Goal: Task Accomplishment & Management: Manage account settings

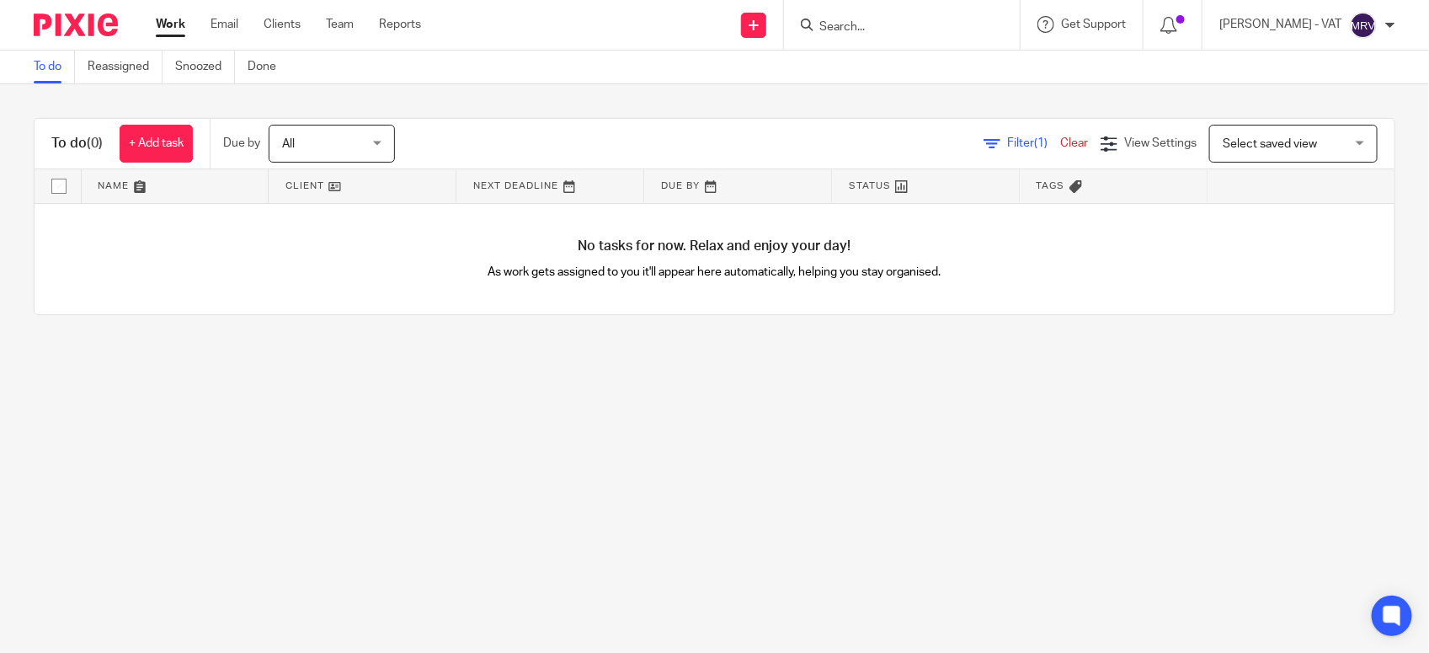
click at [49, 52] on link "To do" at bounding box center [54, 67] width 41 height 33
click at [44, 81] on link "To do" at bounding box center [54, 67] width 41 height 33
click at [56, 82] on link "To do" at bounding box center [54, 67] width 41 height 33
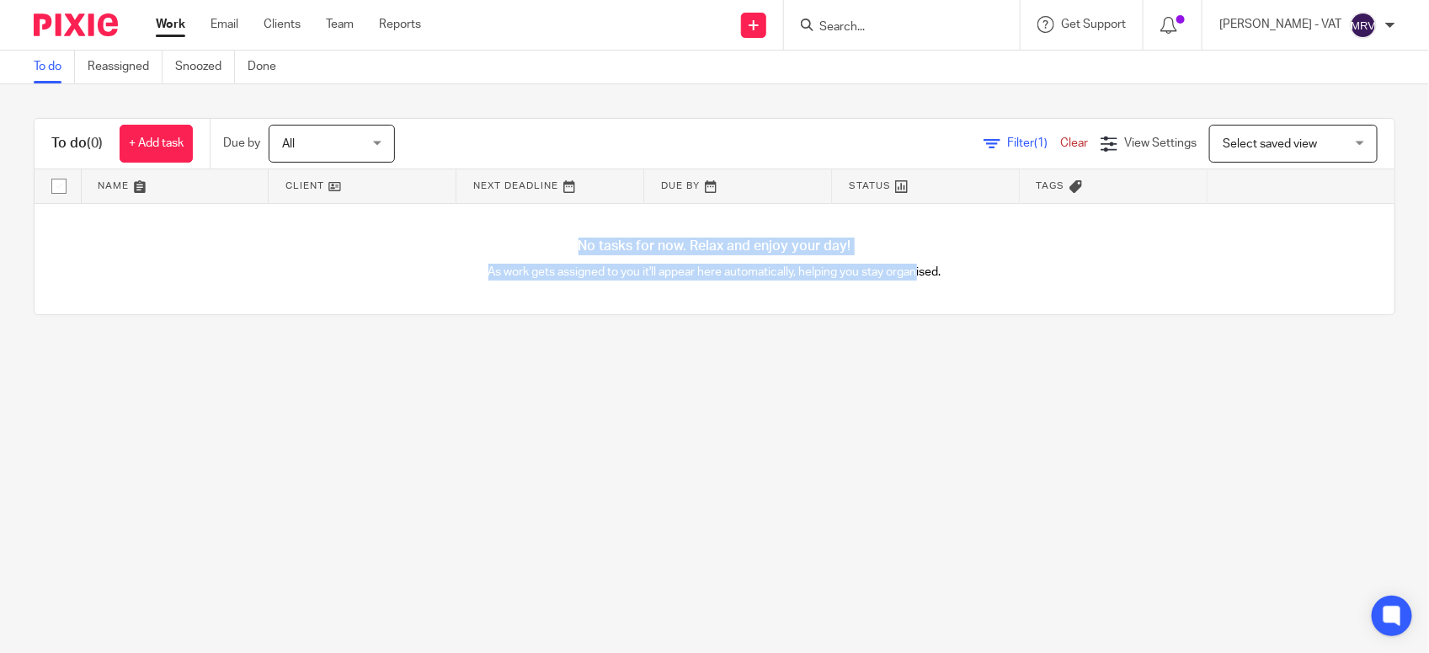
drag, startPoint x: 502, startPoint y: 251, endPoint x: 905, endPoint y: 297, distance: 406.0
click at [905, 297] on div "No tasks for now. Relax and enjoy your day! As work gets assigned to you it'll …" at bounding box center [715, 259] width 1360 height 111
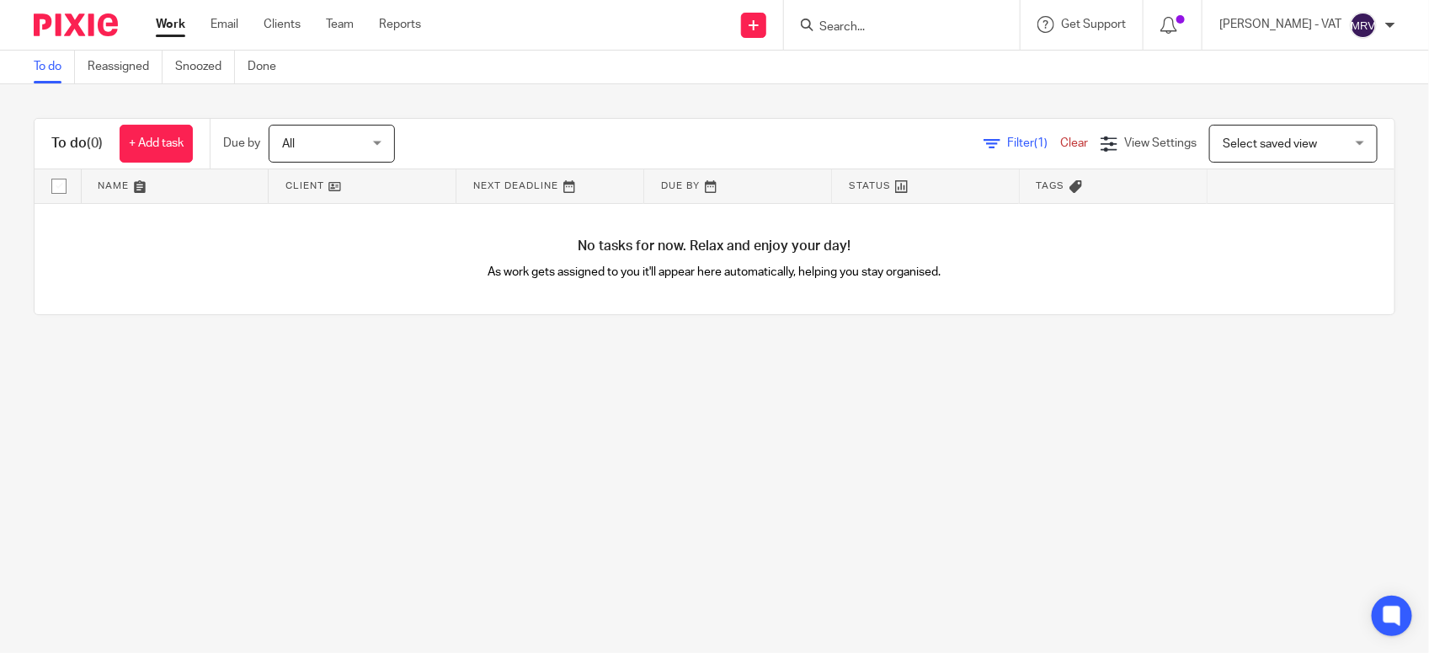
click at [1088, 460] on main "To do Reassigned Snoozed Done To do (0) + Add task Due by All All Today Tomorro…" at bounding box center [714, 326] width 1429 height 653
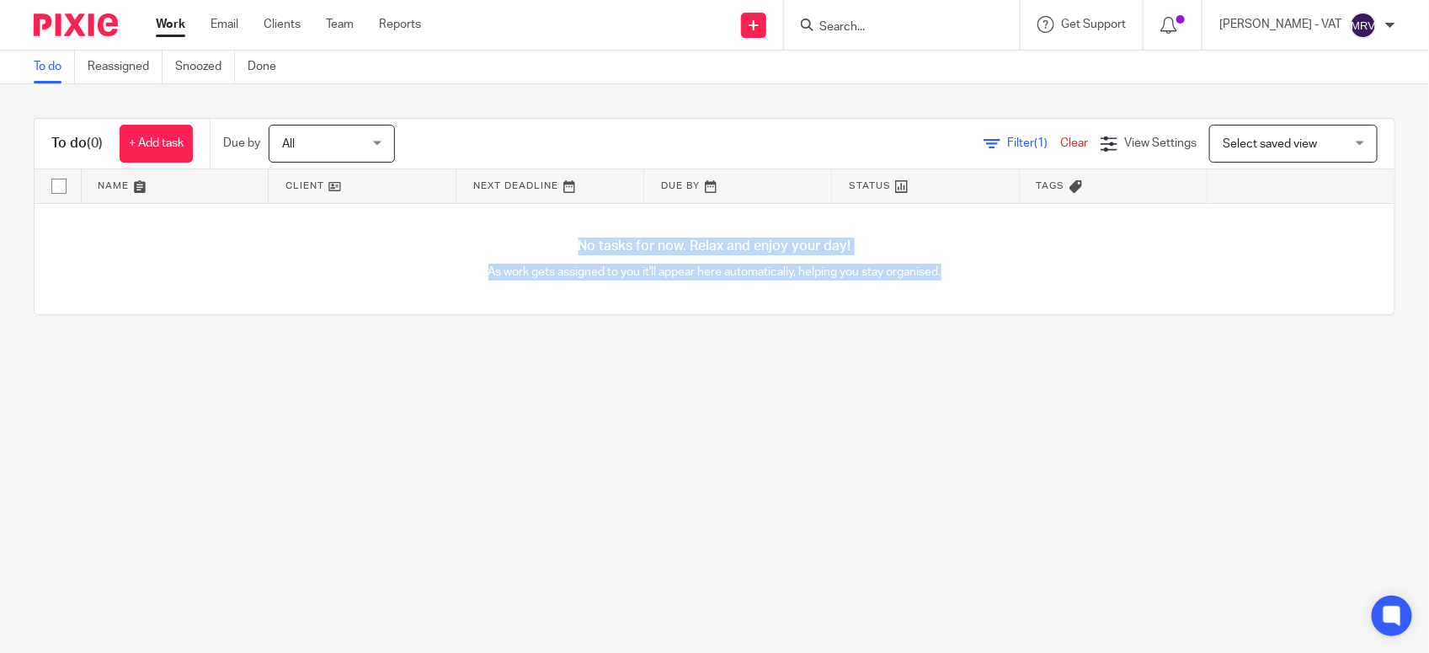
drag, startPoint x: 948, startPoint y: 278, endPoint x: 550, endPoint y: 241, distance: 400.0
click at [550, 241] on div "No tasks for now. Relax and enjoy your day! As work gets assigned to you it'll …" at bounding box center [715, 259] width 1360 height 111
click at [400, 484] on main "To do Reassigned Snoozed Done To do (0) + Add task Due by All All Today Tomorro…" at bounding box center [714, 326] width 1429 height 653
click at [450, 282] on div "No tasks for now. Relax and enjoy your day! As work gets assigned to you it'll …" at bounding box center [715, 259] width 1360 height 111
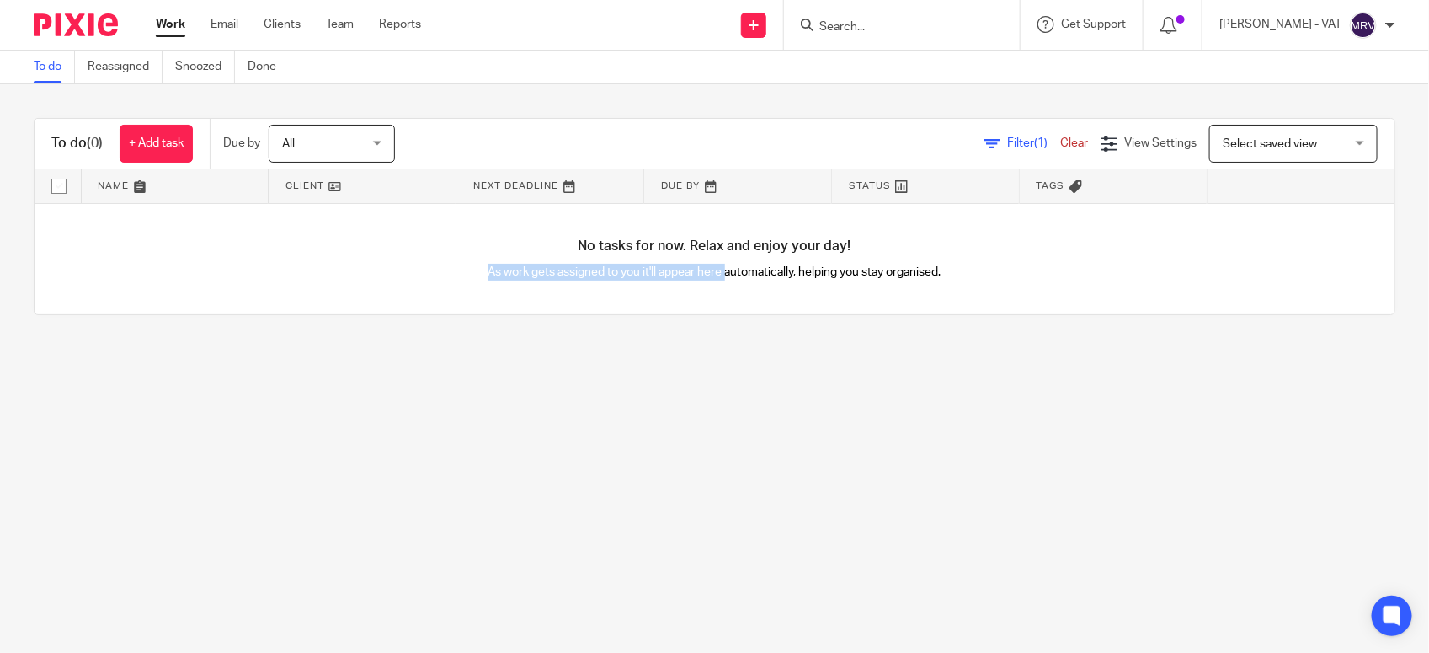
drag, startPoint x: 456, startPoint y: 278, endPoint x: 718, endPoint y: 274, distance: 261.9
click at [718, 274] on p "As work gets assigned to you it'll appear here automatically, helping you stay …" at bounding box center [715, 272] width 680 height 17
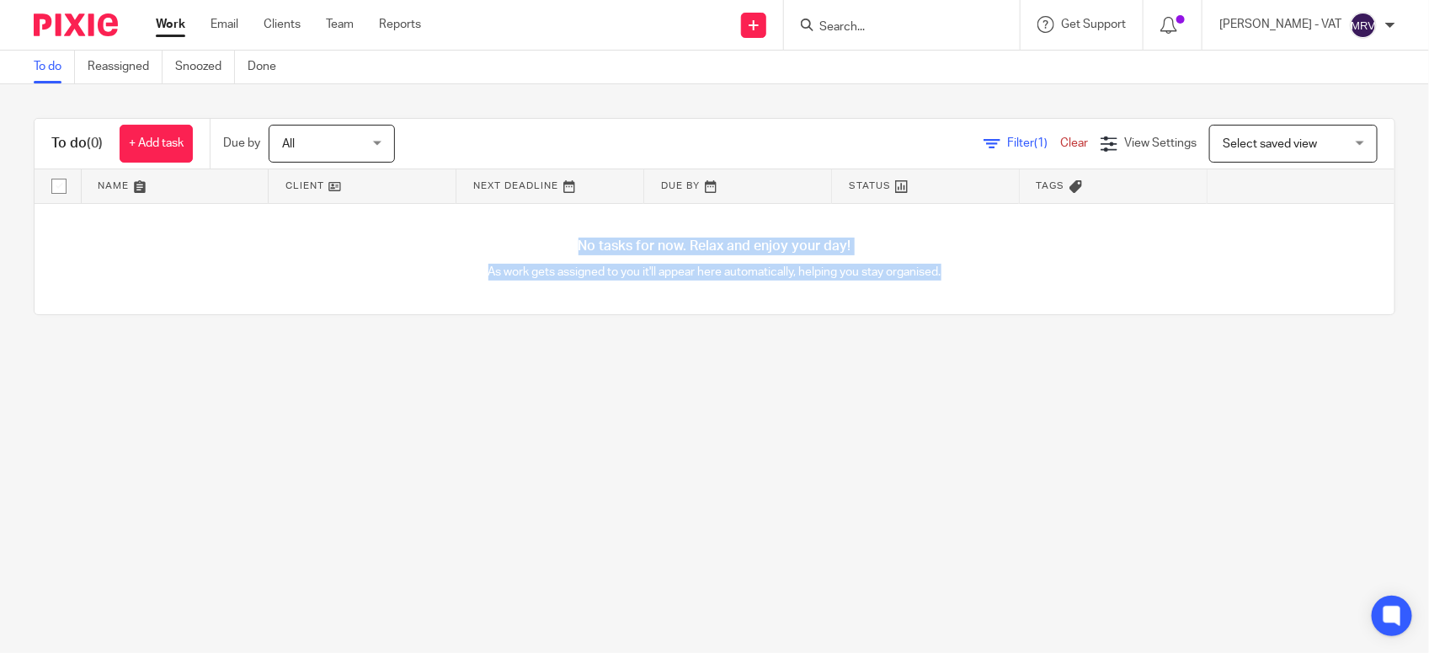
drag, startPoint x: 718, startPoint y: 274, endPoint x: 533, endPoint y: 243, distance: 187.9
click at [533, 243] on div "No tasks for now. Relax and enjoy your day! As work gets assigned to you it'll …" at bounding box center [715, 259] width 1360 height 111
drag, startPoint x: 533, startPoint y: 243, endPoint x: 541, endPoint y: 321, distance: 78.8
click at [541, 321] on div "To do (0) + Add task Due by All All Today Tomorrow This week Next week This mon…" at bounding box center [714, 216] width 1429 height 264
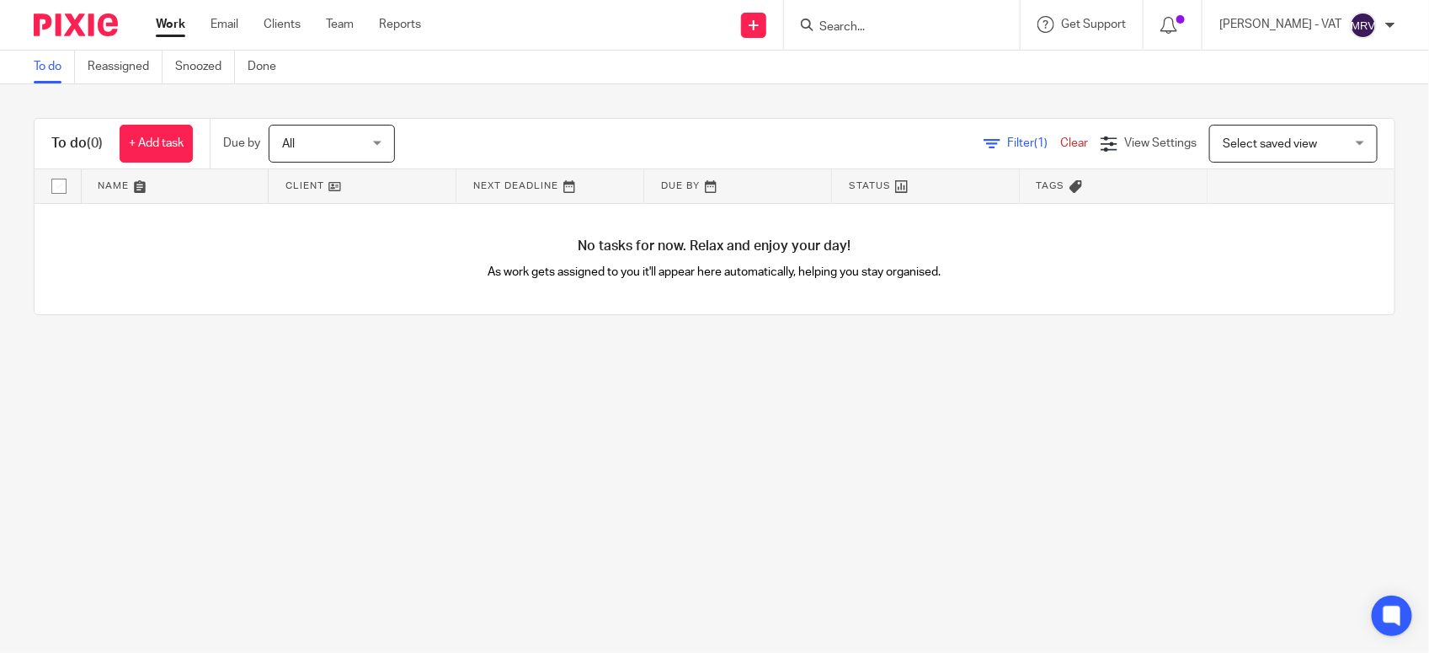
click at [381, 409] on main "To do Reassigned Snoozed Done To do (0) + Add task Due by All All Today Tomorro…" at bounding box center [714, 326] width 1429 height 653
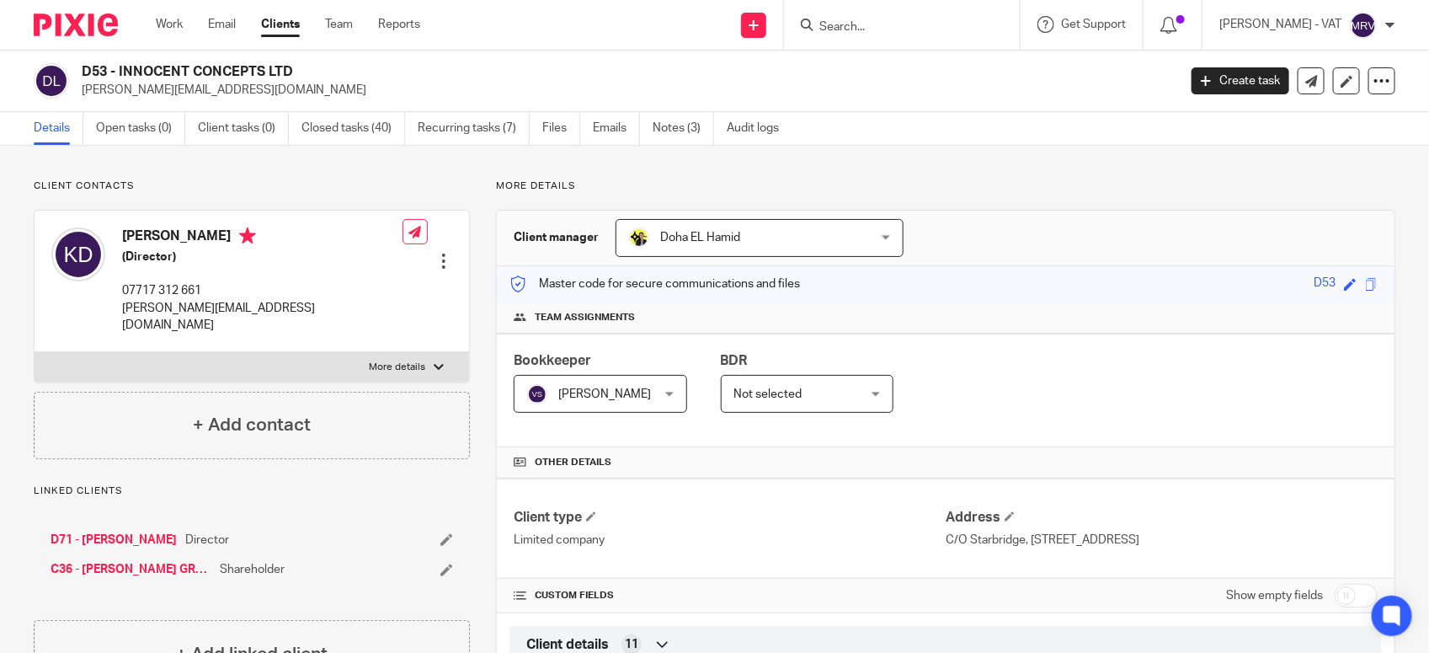
click at [889, 17] on form at bounding box center [907, 24] width 179 height 21
click at [865, 27] on input "Search" at bounding box center [894, 27] width 152 height 15
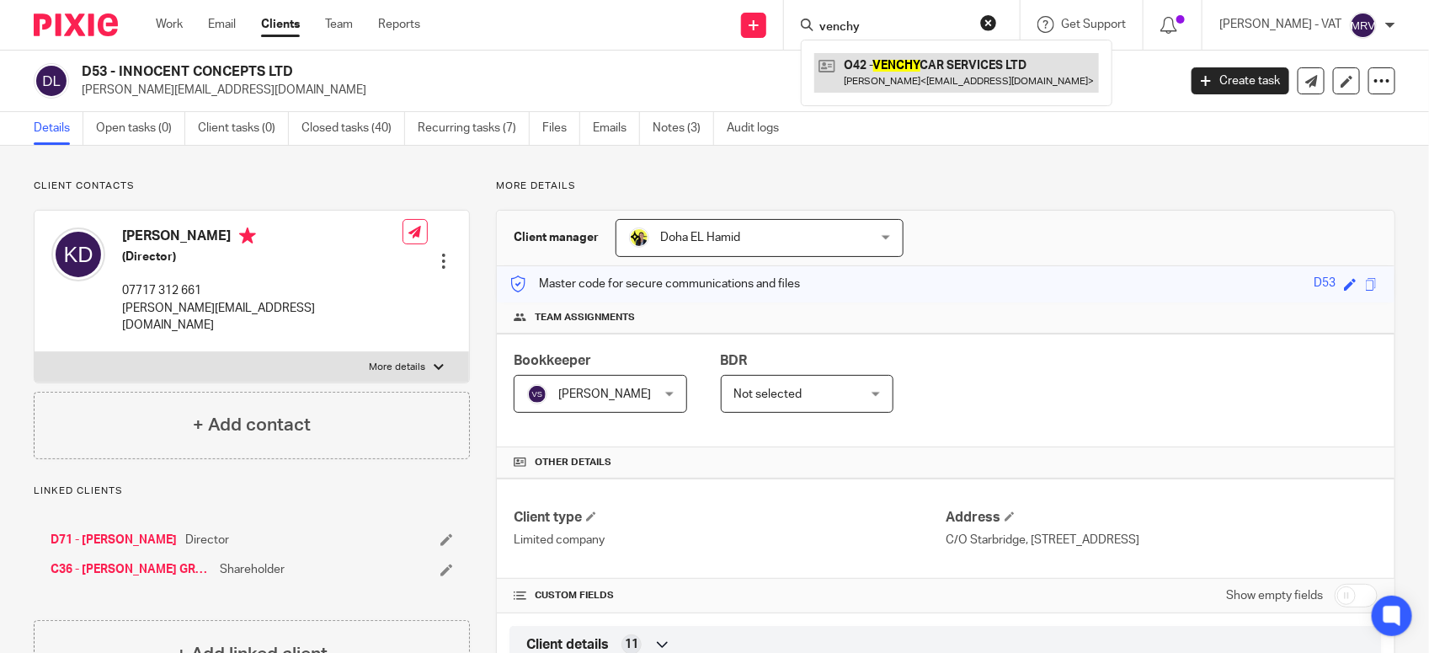
type input "venchy"
click at [920, 67] on link at bounding box center [956, 72] width 285 height 39
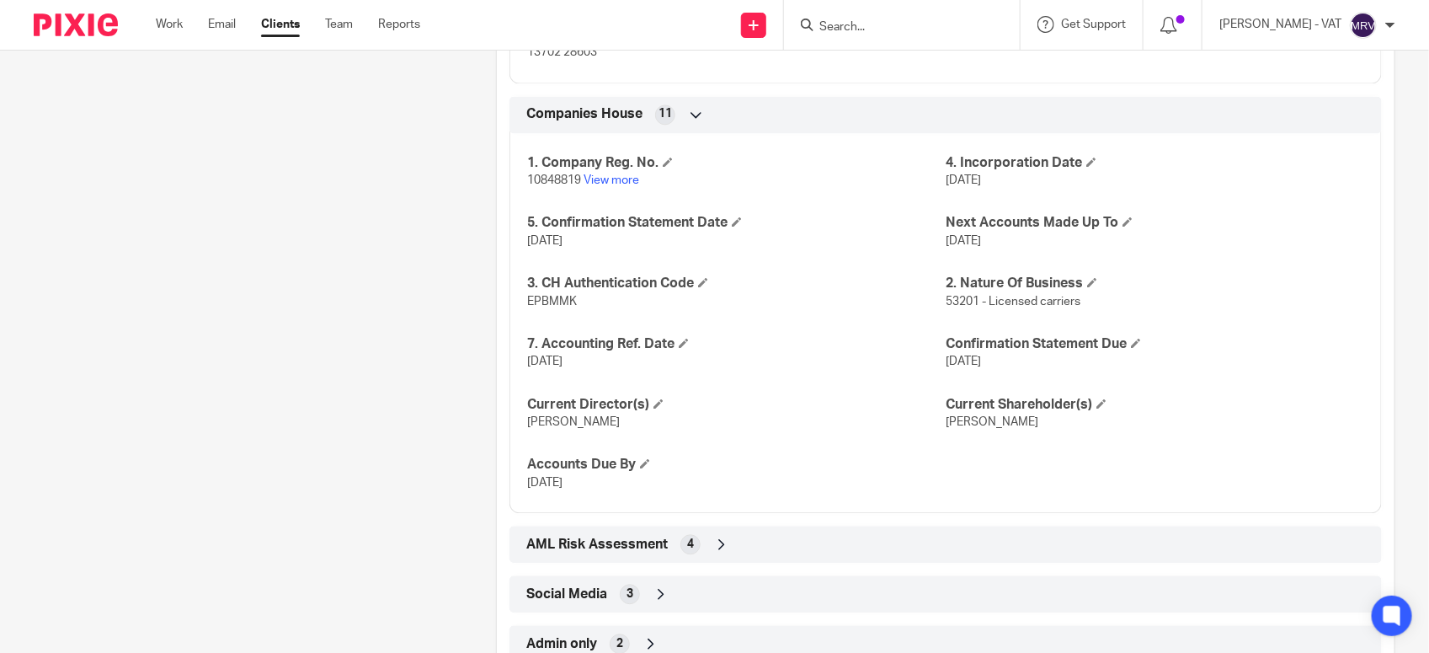
scroll to position [1533, 0]
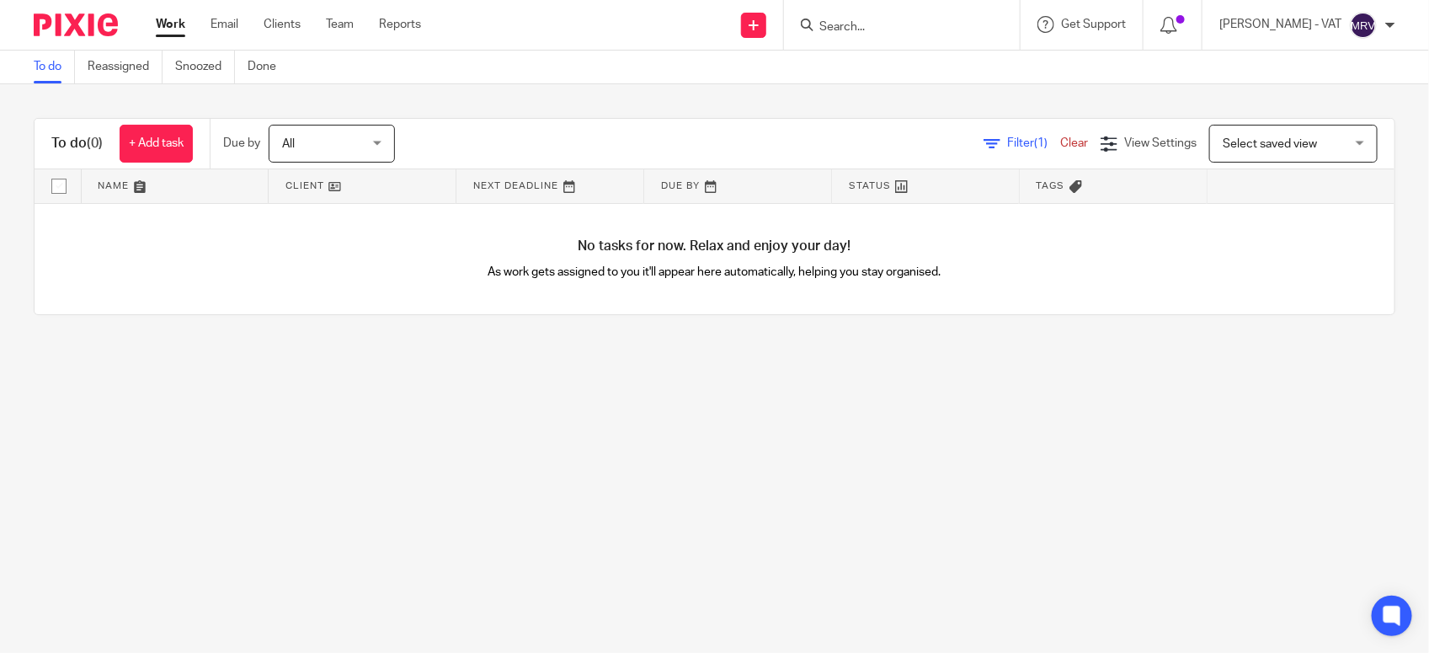
click at [36, 68] on link "To do" at bounding box center [54, 67] width 41 height 33
click at [55, 63] on link "To do" at bounding box center [54, 67] width 41 height 33
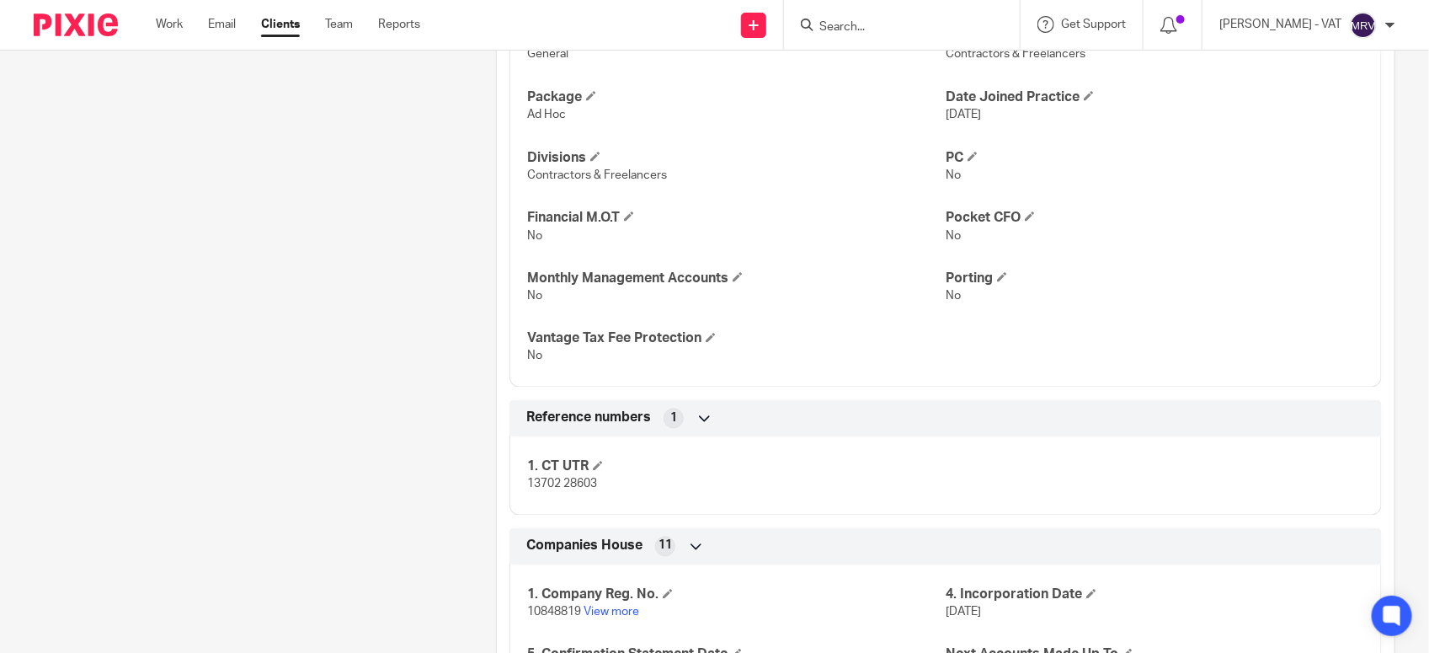
scroll to position [1112, 0]
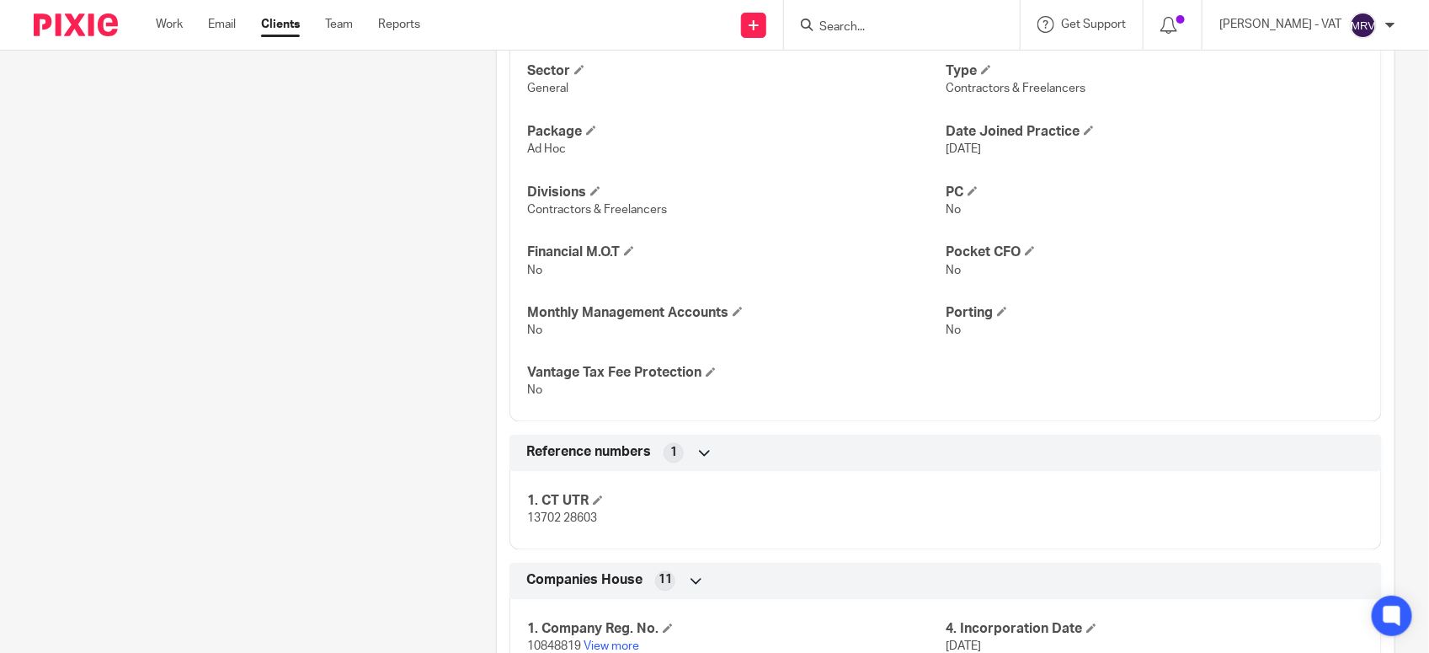
click at [864, 18] on form at bounding box center [907, 24] width 179 height 21
click at [876, 23] on input "Search" at bounding box center [894, 27] width 152 height 15
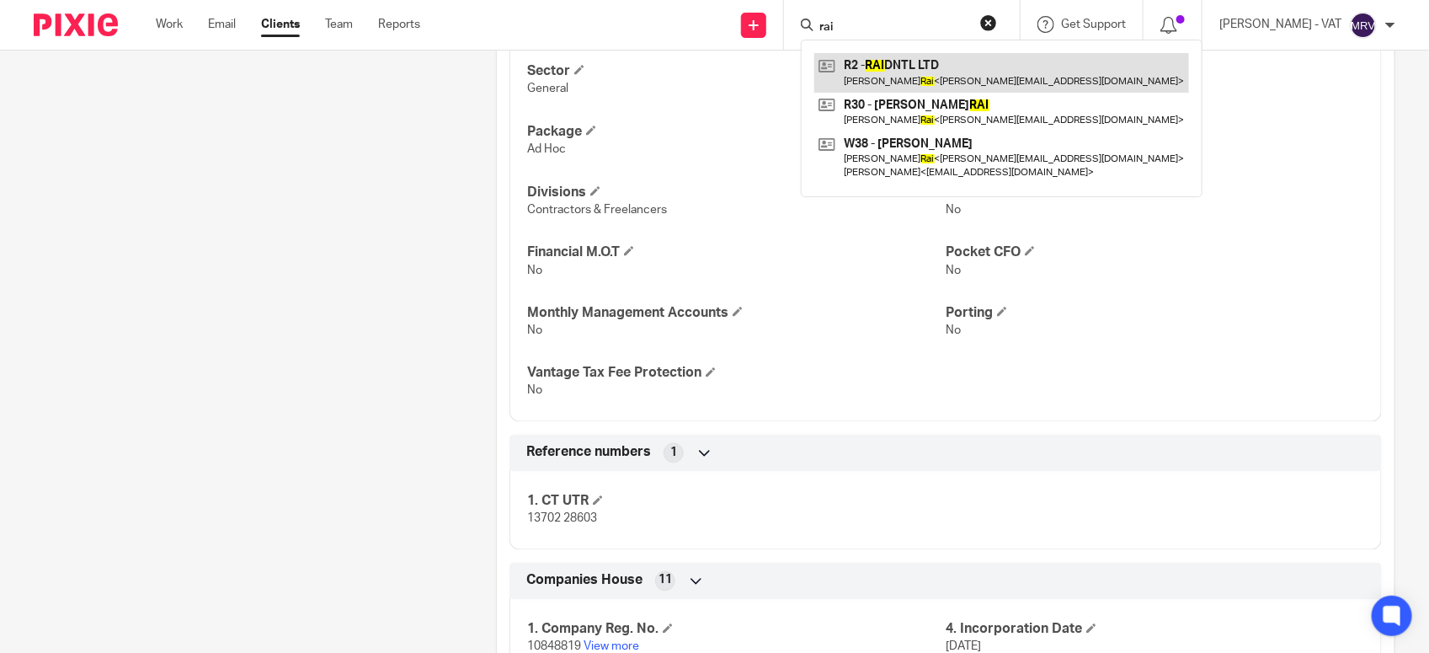
type input "rai"
click at [893, 72] on link at bounding box center [1001, 72] width 375 height 39
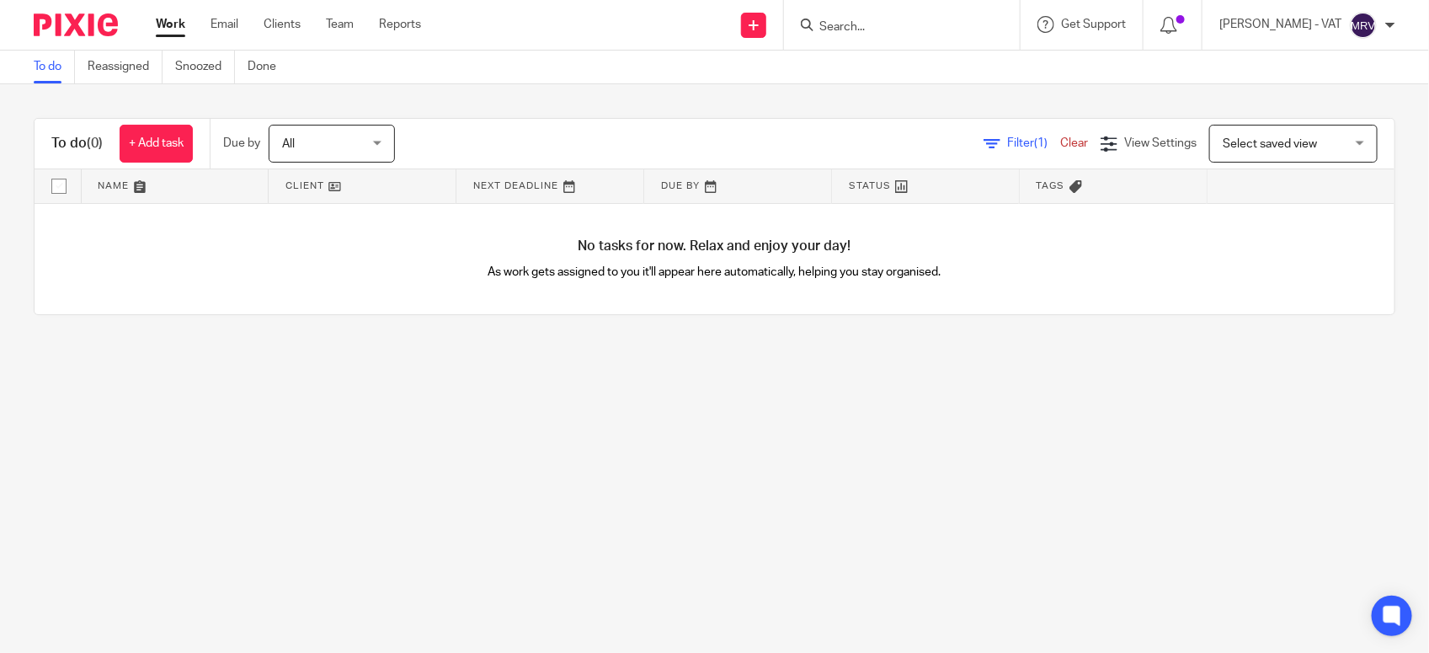
click at [194, 498] on main "To do Reassigned Snoozed Done To do (0) + Add task Due by All All Today Tomorro…" at bounding box center [714, 326] width 1429 height 653
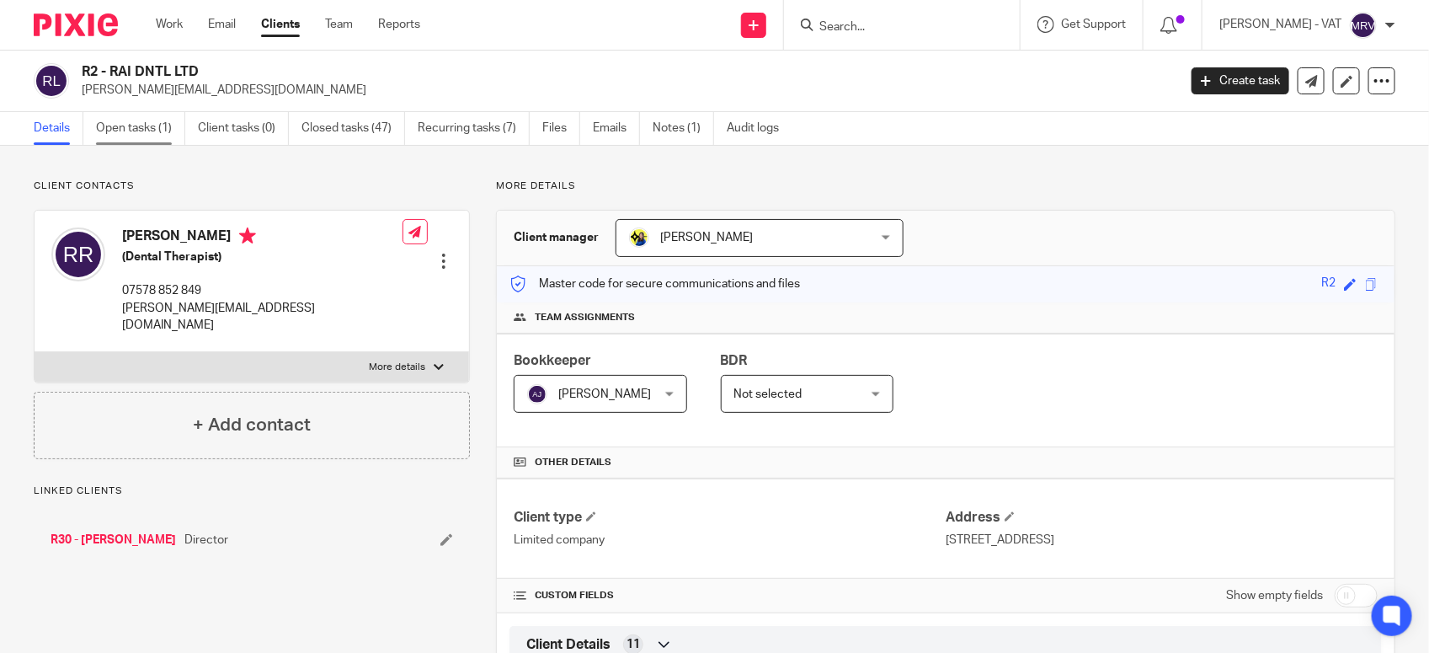
click at [157, 125] on link "Open tasks (1)" at bounding box center [140, 128] width 89 height 33
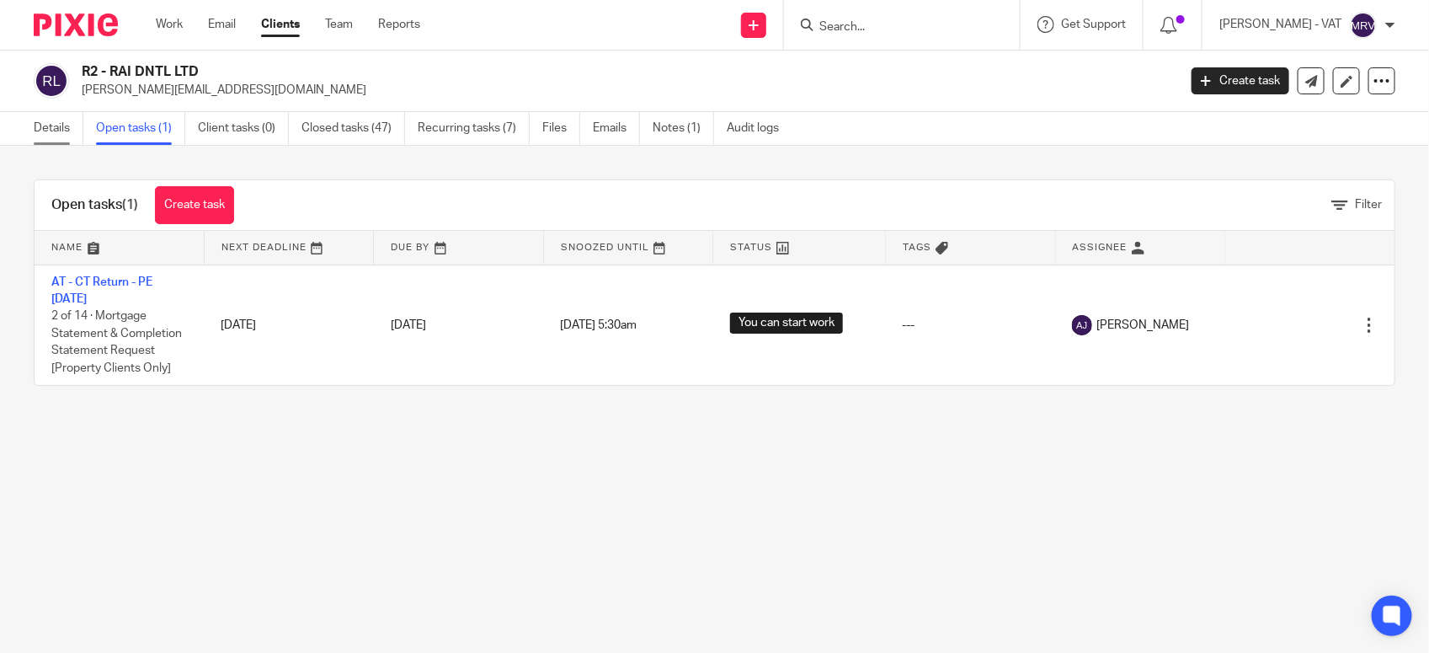
click at [59, 136] on link "Details" at bounding box center [59, 128] width 50 height 33
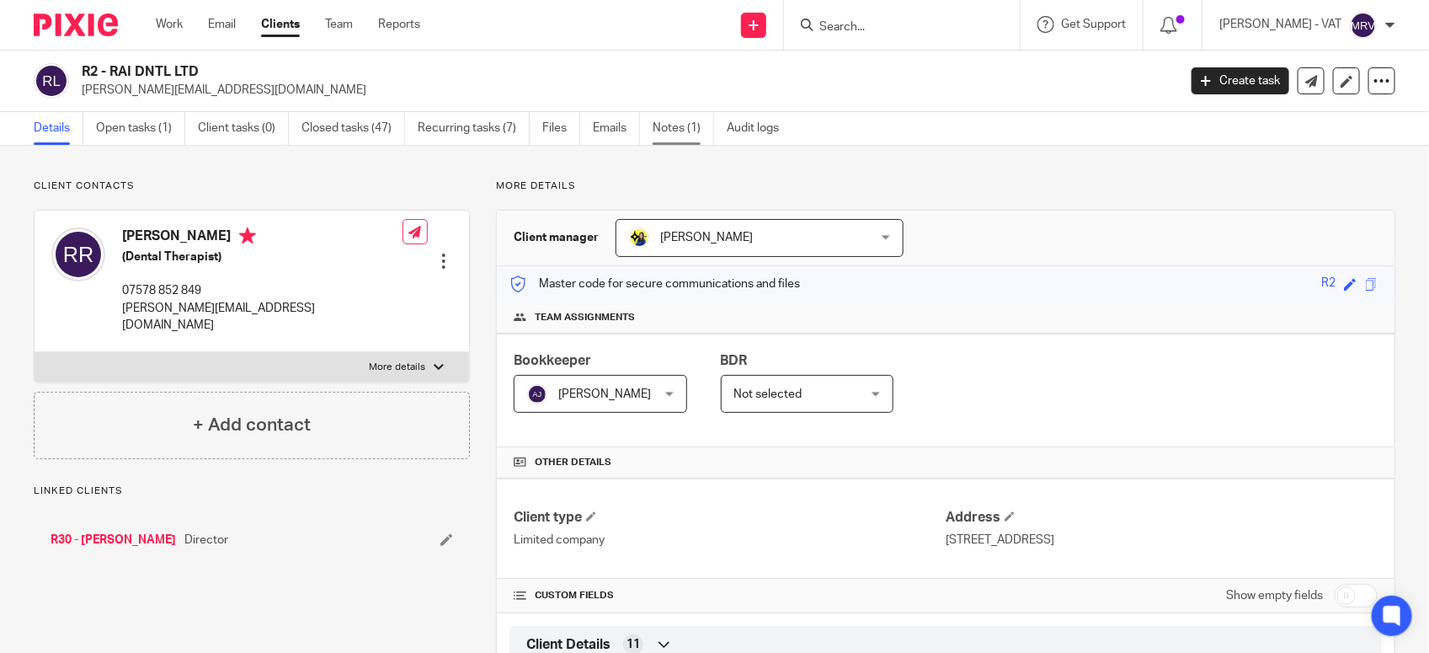
click at [680, 128] on link "Notes (1)" at bounding box center [683, 128] width 61 height 33
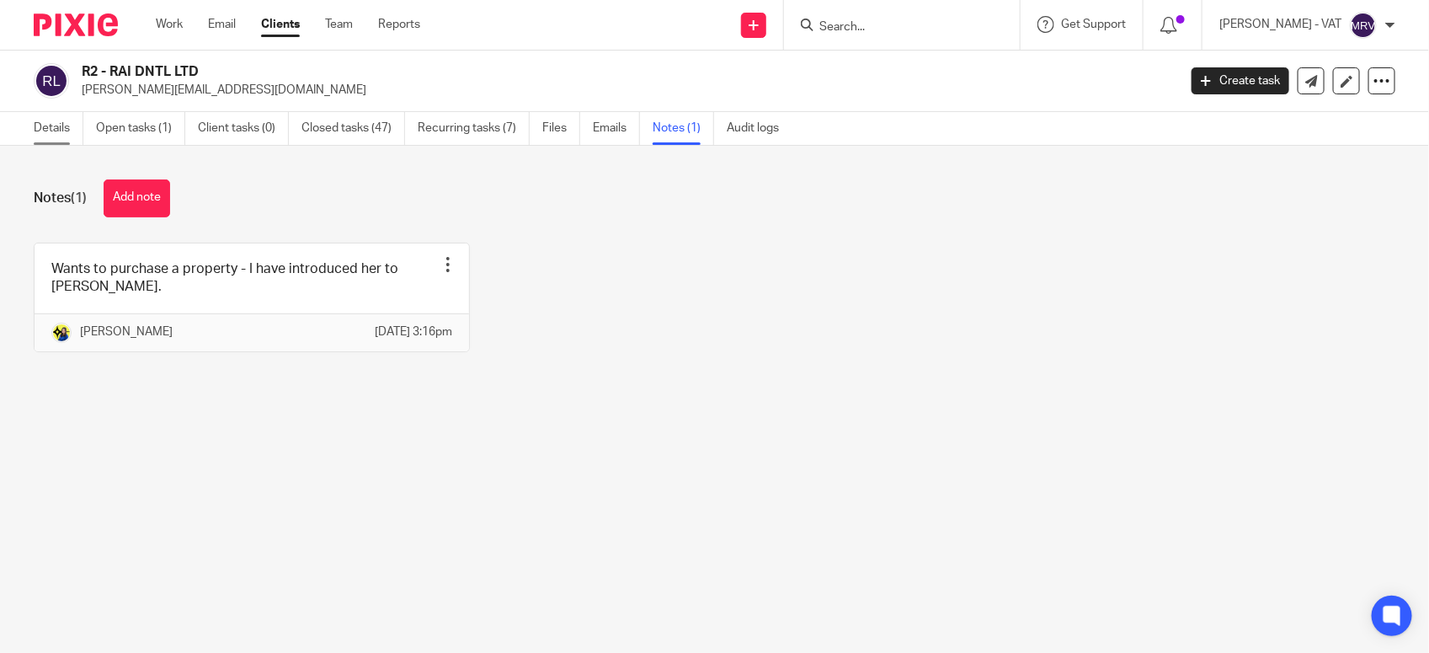
click at [46, 125] on link "Details" at bounding box center [59, 128] width 50 height 33
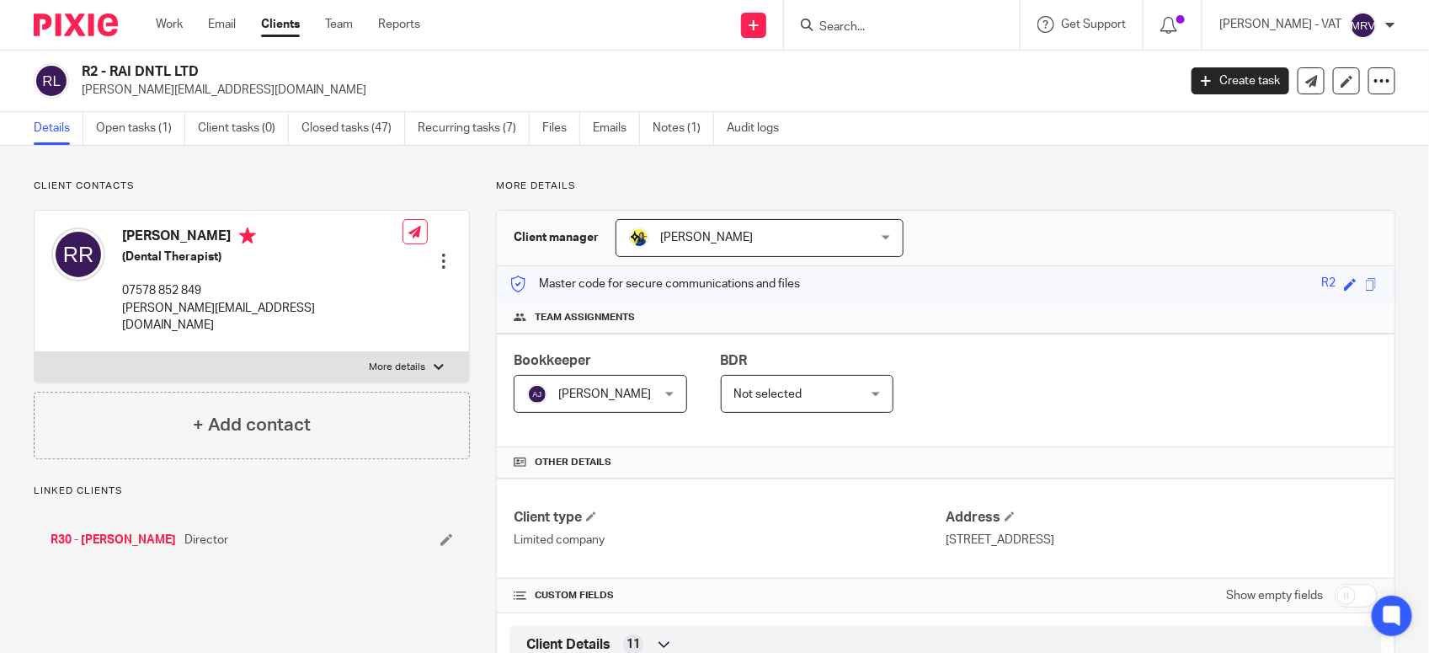
click at [1062, 183] on p "More details" at bounding box center [945, 185] width 899 height 13
drag, startPoint x: 109, startPoint y: 69, endPoint x: 192, endPoint y: 61, distance: 82.9
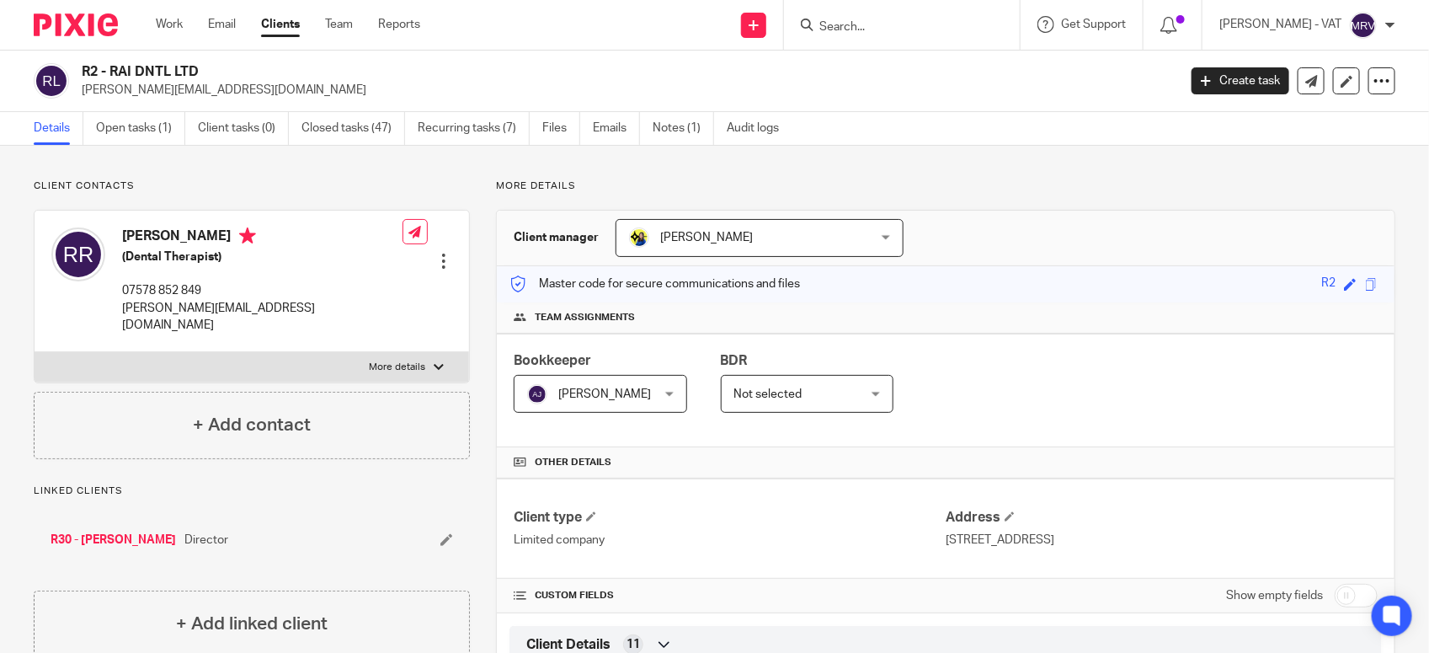
click at [192, 61] on div "R2 - RAI DNTL LTD [PERSON_NAME][EMAIL_ADDRESS][DOMAIN_NAME] Create task Update …" at bounding box center [714, 81] width 1429 height 61
click at [196, 70] on h2 "R2 - RAI DNTL LTD" at bounding box center [515, 72] width 867 height 18
copy h2 "RAI DNTL LTD"
